Goal: Information Seeking & Learning: Learn about a topic

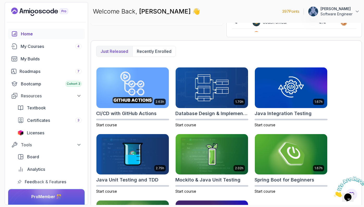
scroll to position [116, 0]
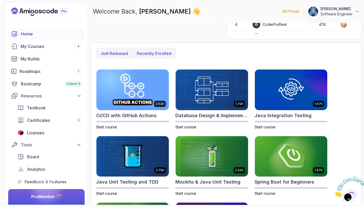
click at [153, 51] on p "Recently enrolled" at bounding box center [154, 53] width 35 height 6
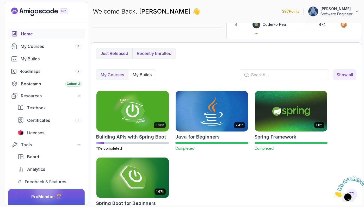
click at [115, 55] on p "Just released" at bounding box center [115, 53] width 28 height 6
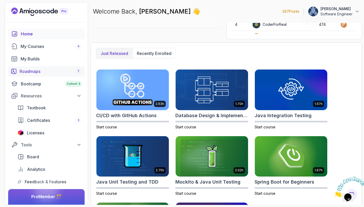
click at [47, 74] on div "Roadmaps 7" at bounding box center [51, 71] width 62 height 6
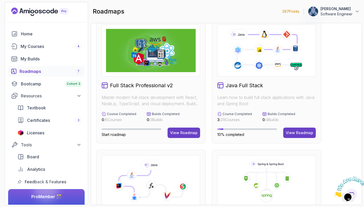
scroll to position [115, 0]
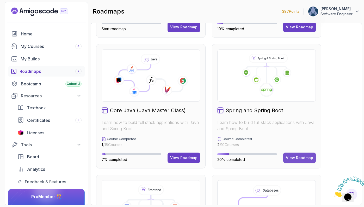
click at [293, 157] on div "View Roadmap" at bounding box center [299, 157] width 27 height 5
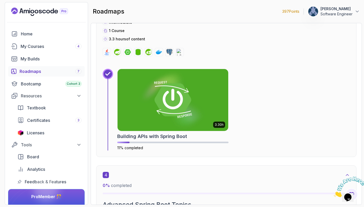
scroll to position [548, 0]
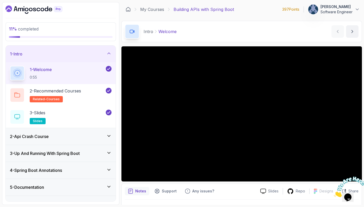
click at [353, 190] on img at bounding box center [350, 187] width 32 height 21
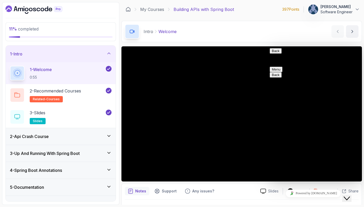
click at [352, 195] on button "Close Chat This icon closes the chat window." at bounding box center [346, 198] width 9 height 7
